Goal: Navigation & Orientation: Find specific page/section

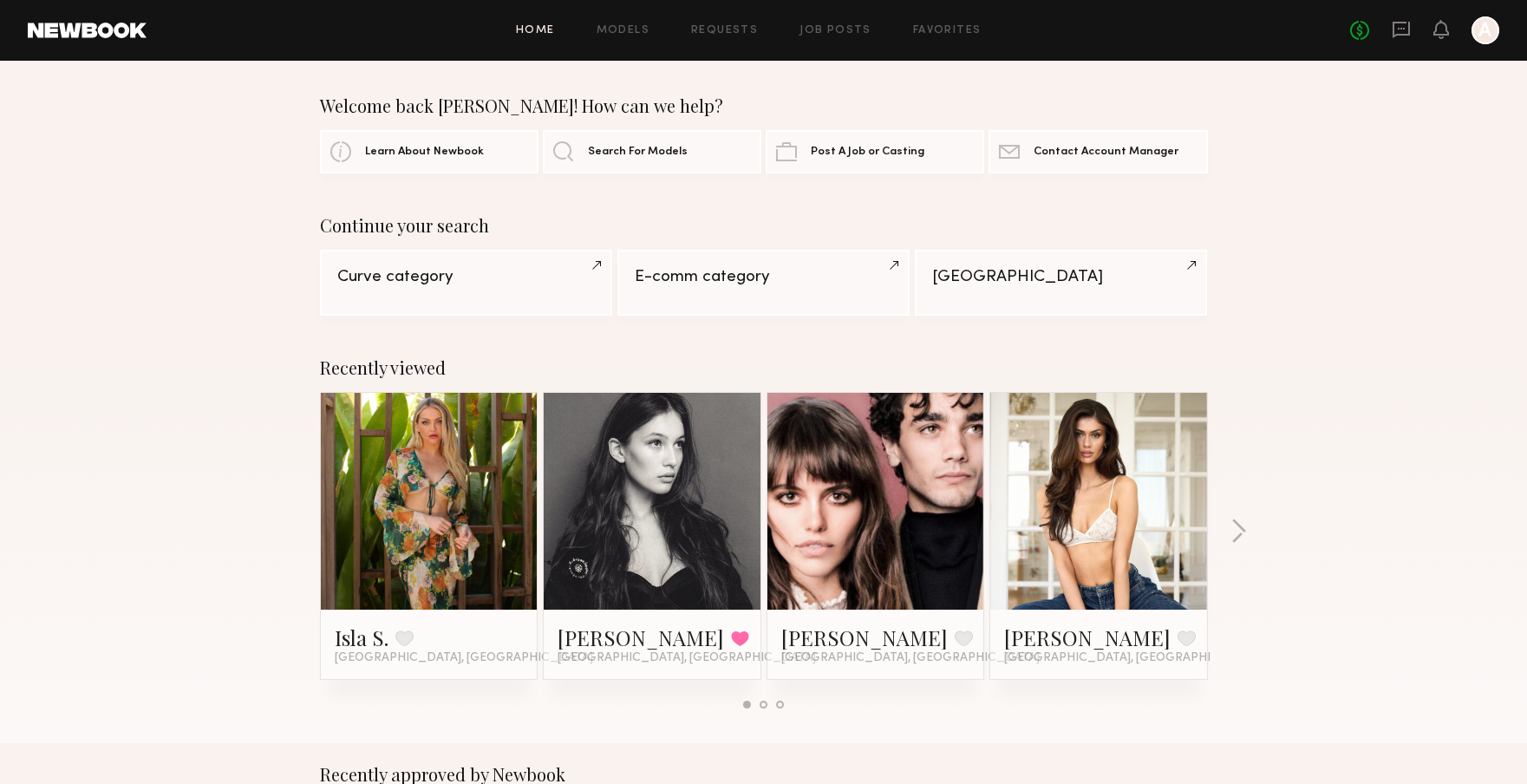
click at [1398, 25] on icon at bounding box center [1401, 29] width 19 height 19
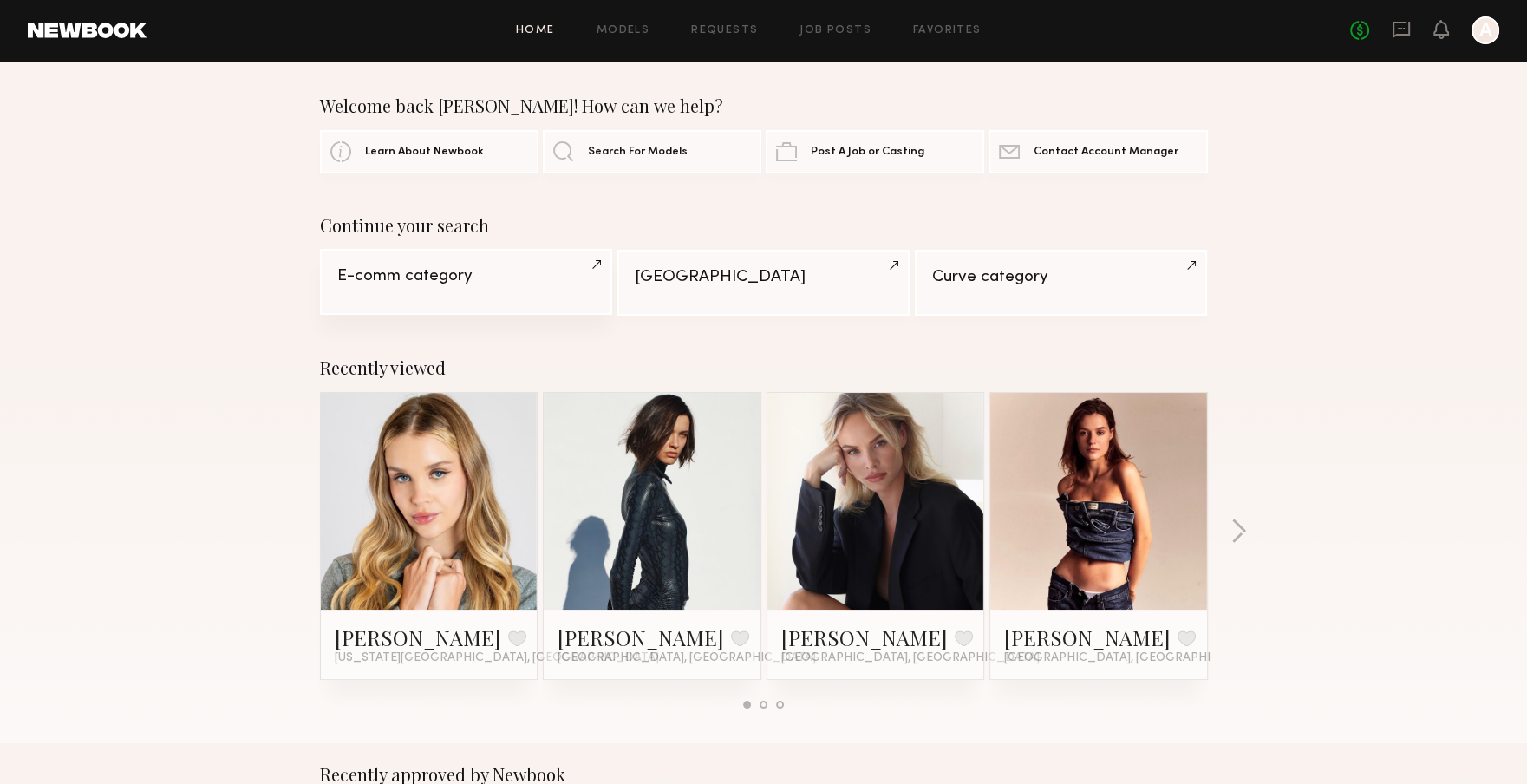
click at [531, 271] on div "E-comm category" at bounding box center [465, 275] width 258 height 16
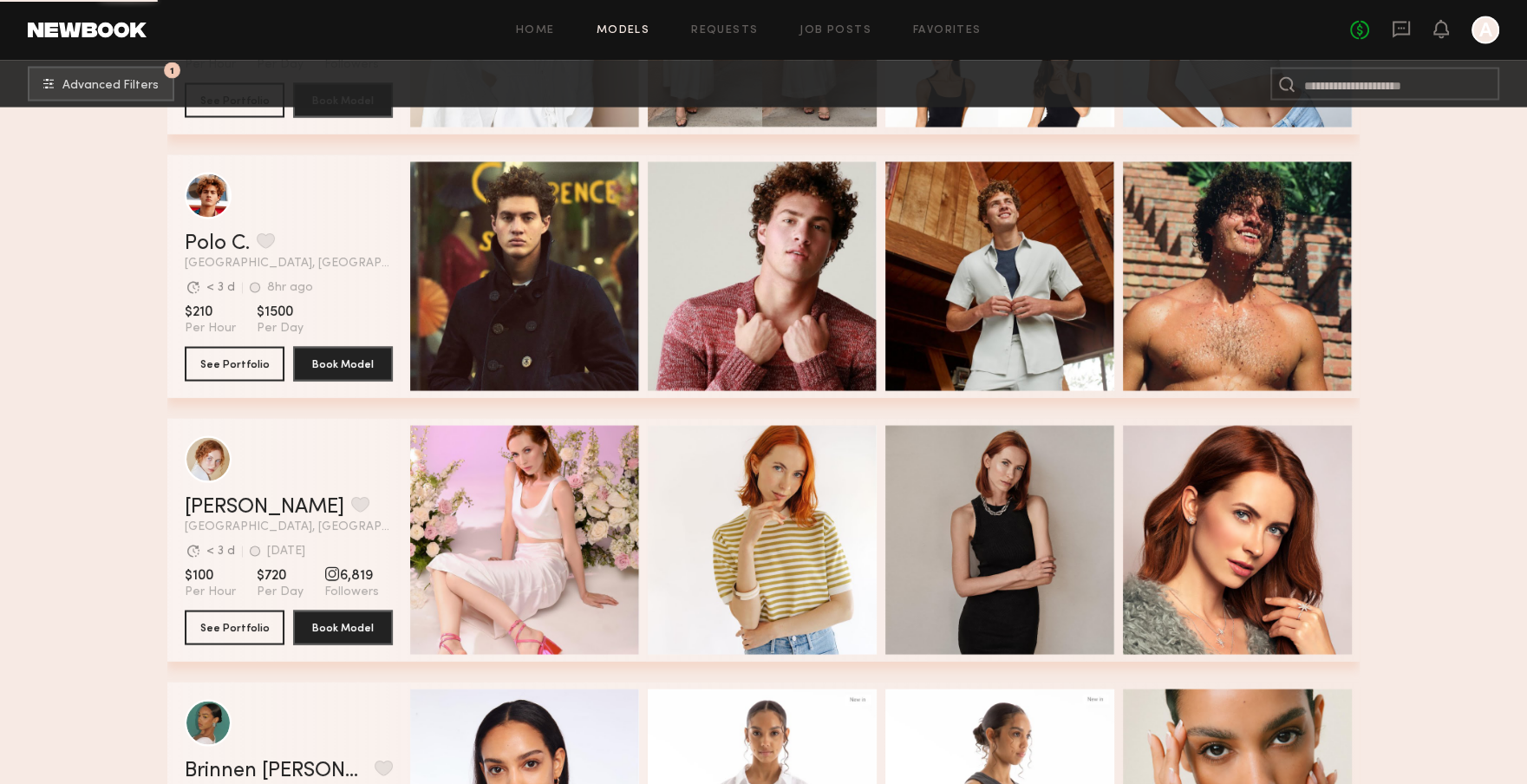
scroll to position [12322, 0]
